Goal: Check status: Check status

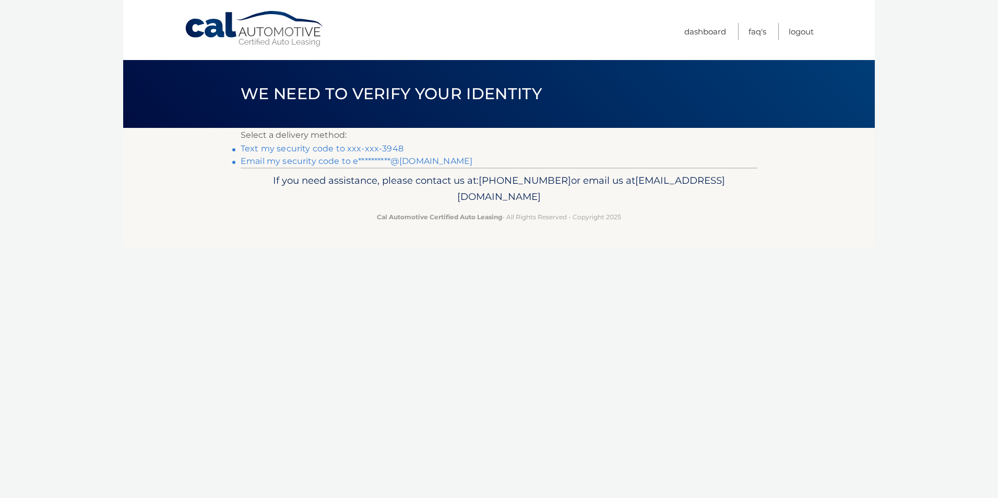
click at [384, 147] on link "Text my security code to xxx-xxx-3948" at bounding box center [322, 149] width 163 height 10
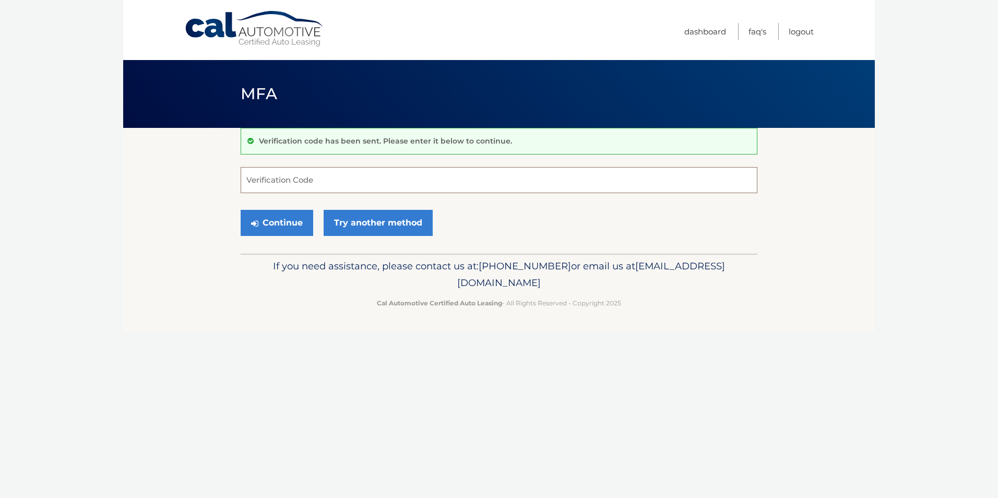
click at [320, 184] on input "Verification Code" at bounding box center [499, 180] width 517 height 26
type input "278730"
click at [241, 210] on button "Continue" at bounding box center [277, 223] width 73 height 26
click at [284, 217] on button "Continue" at bounding box center [277, 223] width 73 height 26
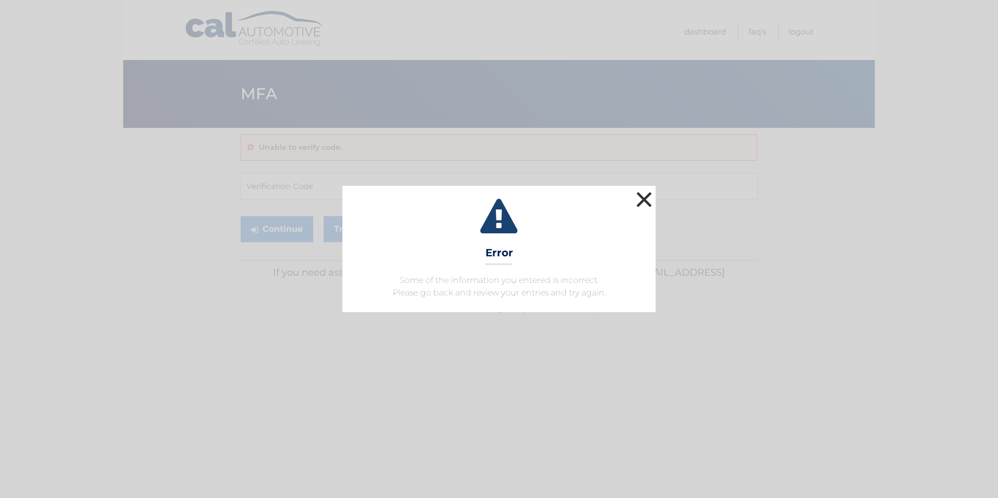
drag, startPoint x: 637, startPoint y: 193, endPoint x: 622, endPoint y: 182, distance: 18.7
click at [638, 193] on button "×" at bounding box center [644, 199] width 21 height 21
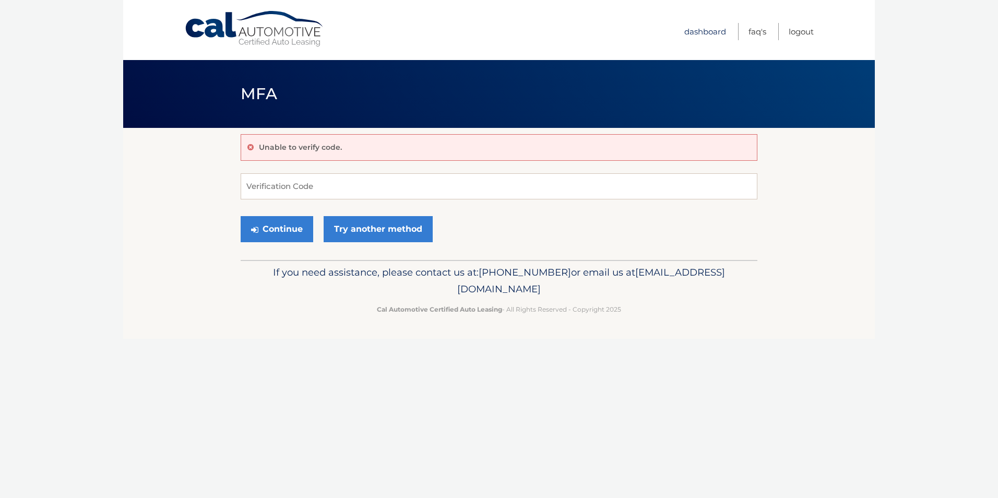
drag, startPoint x: 685, startPoint y: 26, endPoint x: 692, endPoint y: 30, distance: 8.4
click at [685, 26] on link "Dashboard" at bounding box center [705, 31] width 42 height 17
click at [692, 30] on link "Dashboard" at bounding box center [705, 31] width 42 height 17
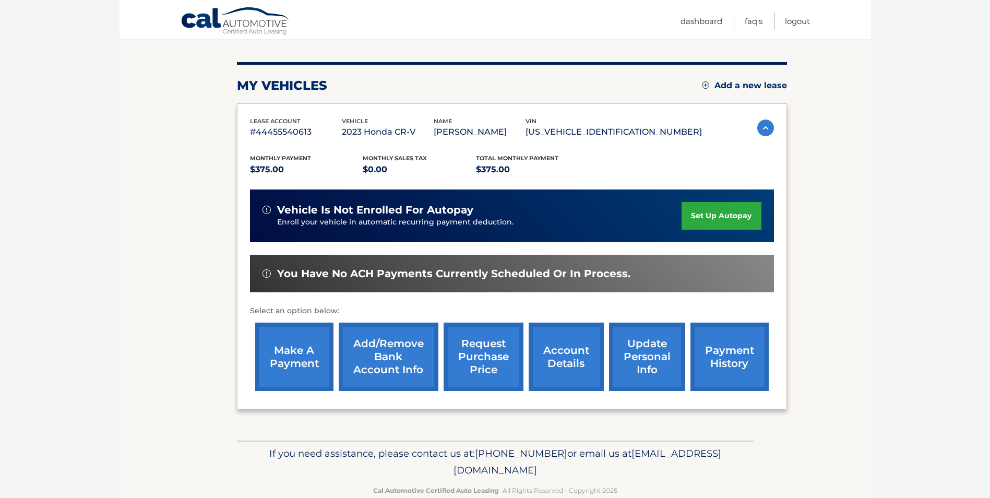
scroll to position [135, 0]
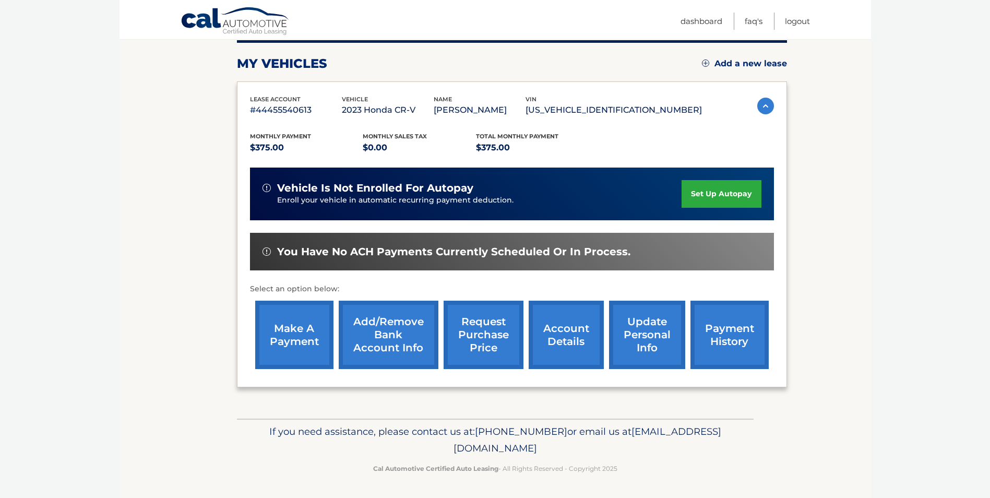
click at [732, 332] on link "payment history" at bounding box center [729, 335] width 78 height 68
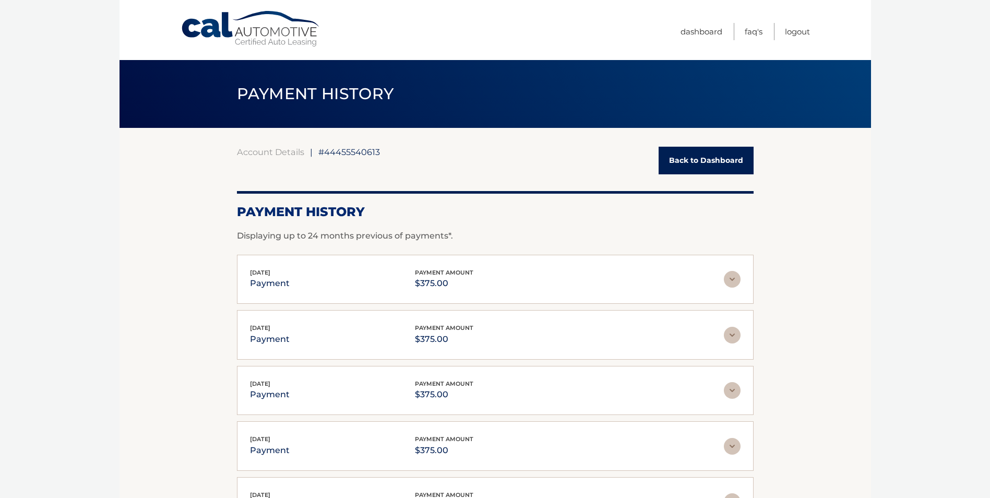
click at [726, 274] on img at bounding box center [732, 279] width 17 height 17
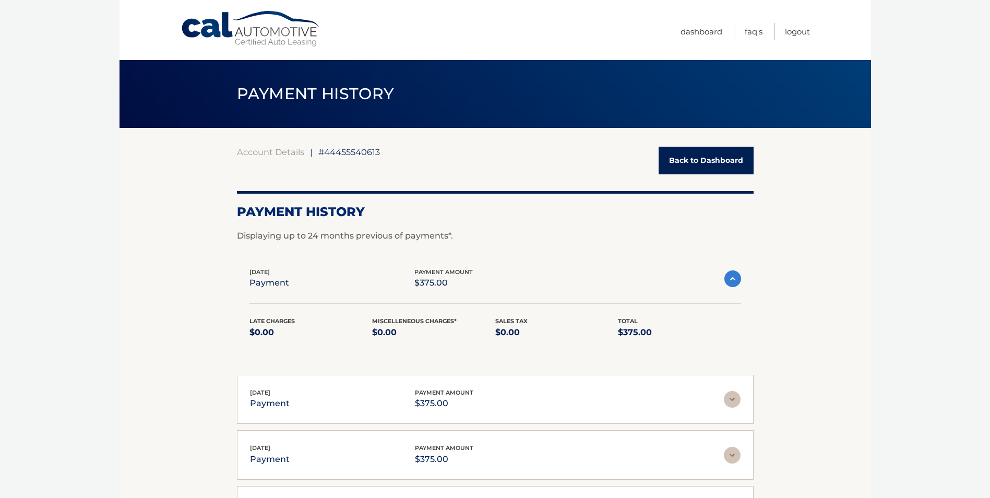
drag, startPoint x: 21, startPoint y: 213, endPoint x: 93, endPoint y: 141, distance: 102.2
click at [35, 199] on body "Cal Automotive Menu Dashboard FAQ's Logout |" at bounding box center [495, 249] width 990 height 498
